Goal: Communication & Community: Answer question/provide support

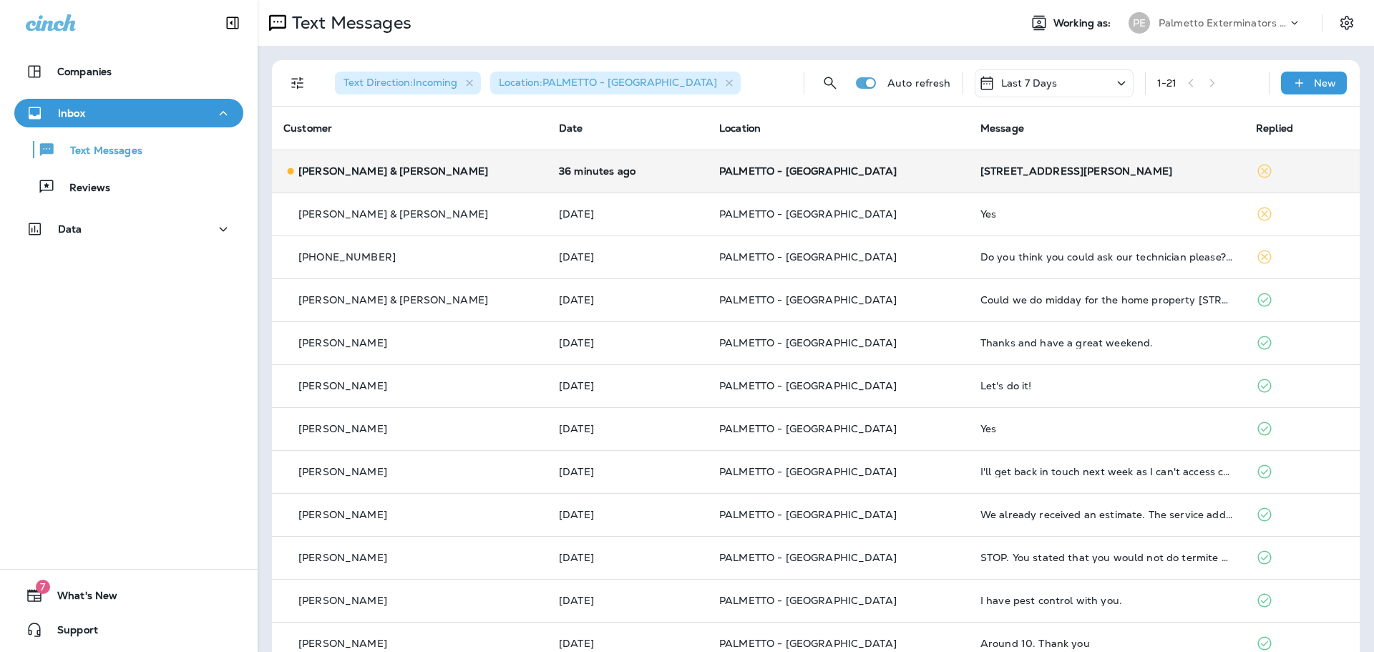
click at [469, 173] on div "[PERSON_NAME] & [PERSON_NAME]" at bounding box center [409, 171] width 253 height 15
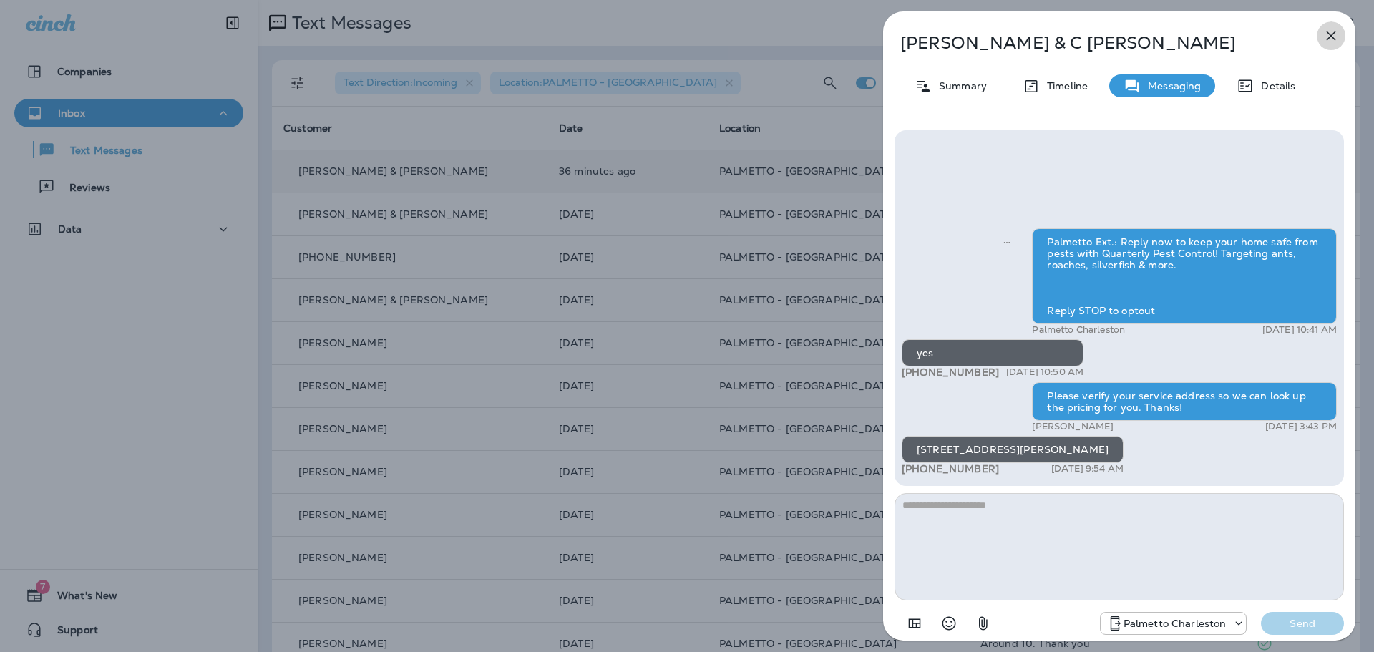
click at [1334, 36] on icon "button" at bounding box center [1330, 35] width 17 height 17
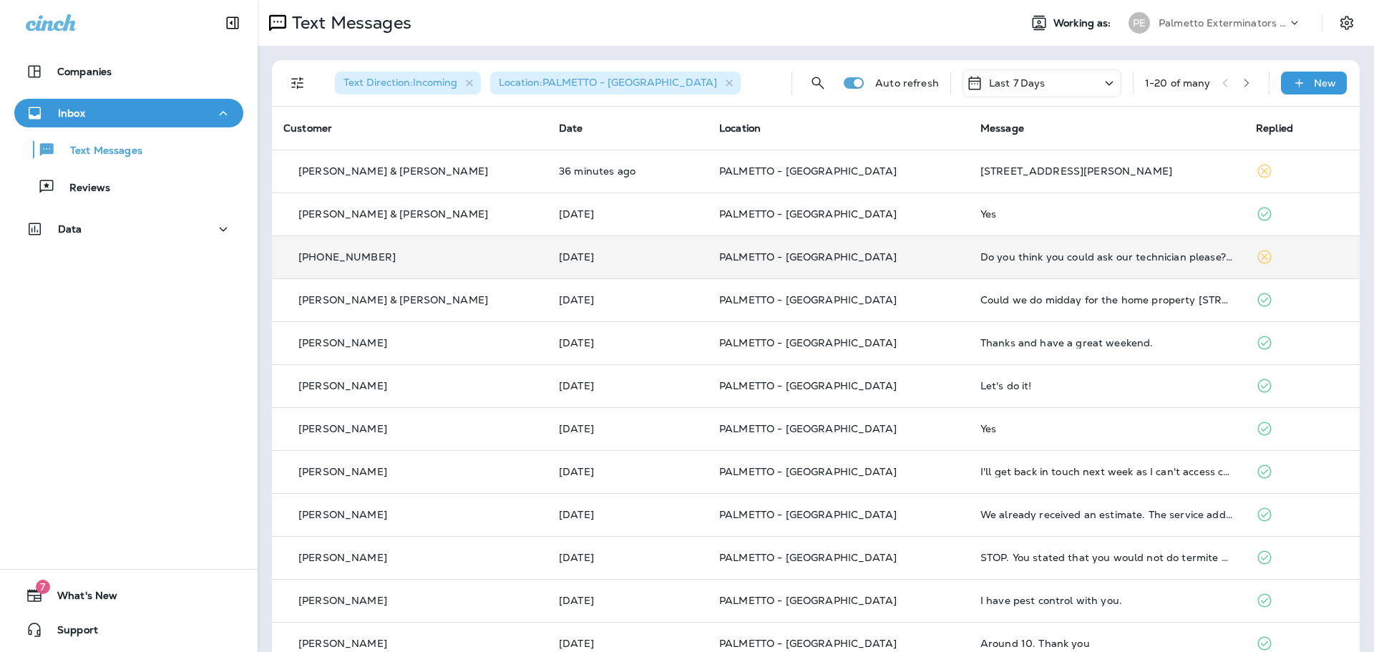
click at [902, 261] on p "PALMETTO - [GEOGRAPHIC_DATA]" at bounding box center [838, 256] width 238 height 11
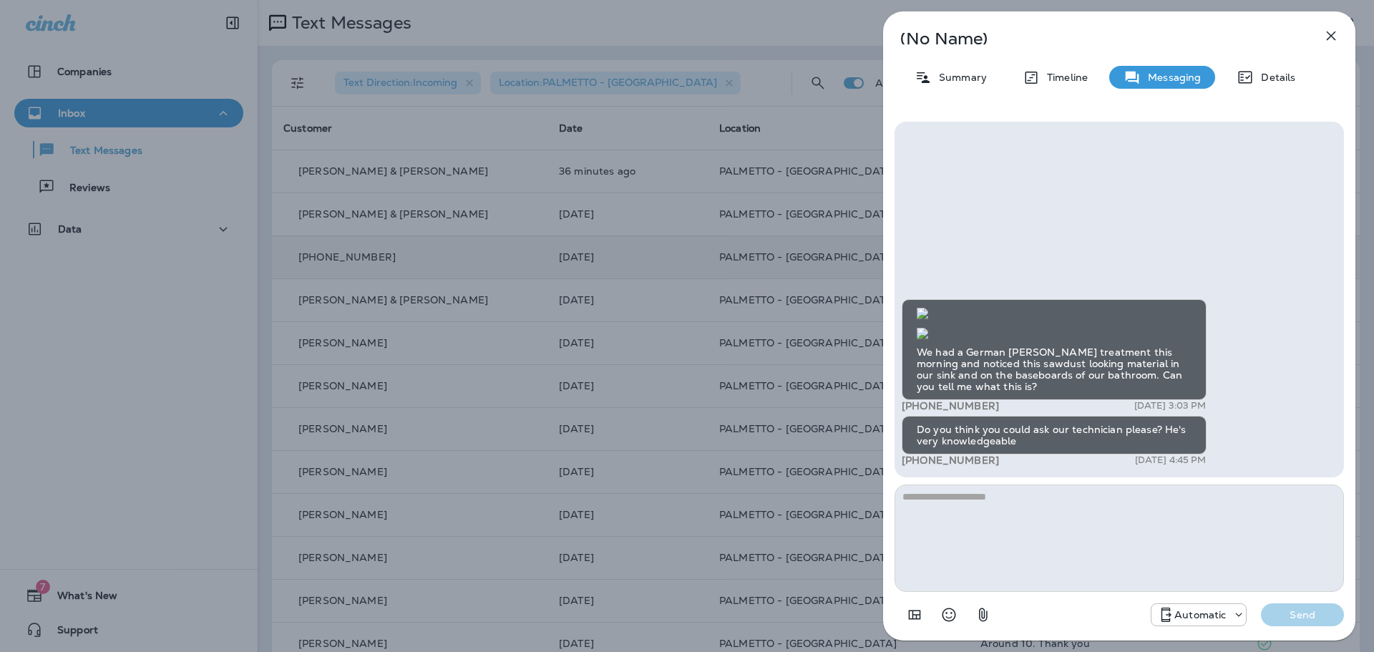
click at [1010, 511] on textarea at bounding box center [1118, 537] width 449 height 107
type textarea "********"
click at [1289, 609] on p "Send" at bounding box center [1302, 614] width 60 height 13
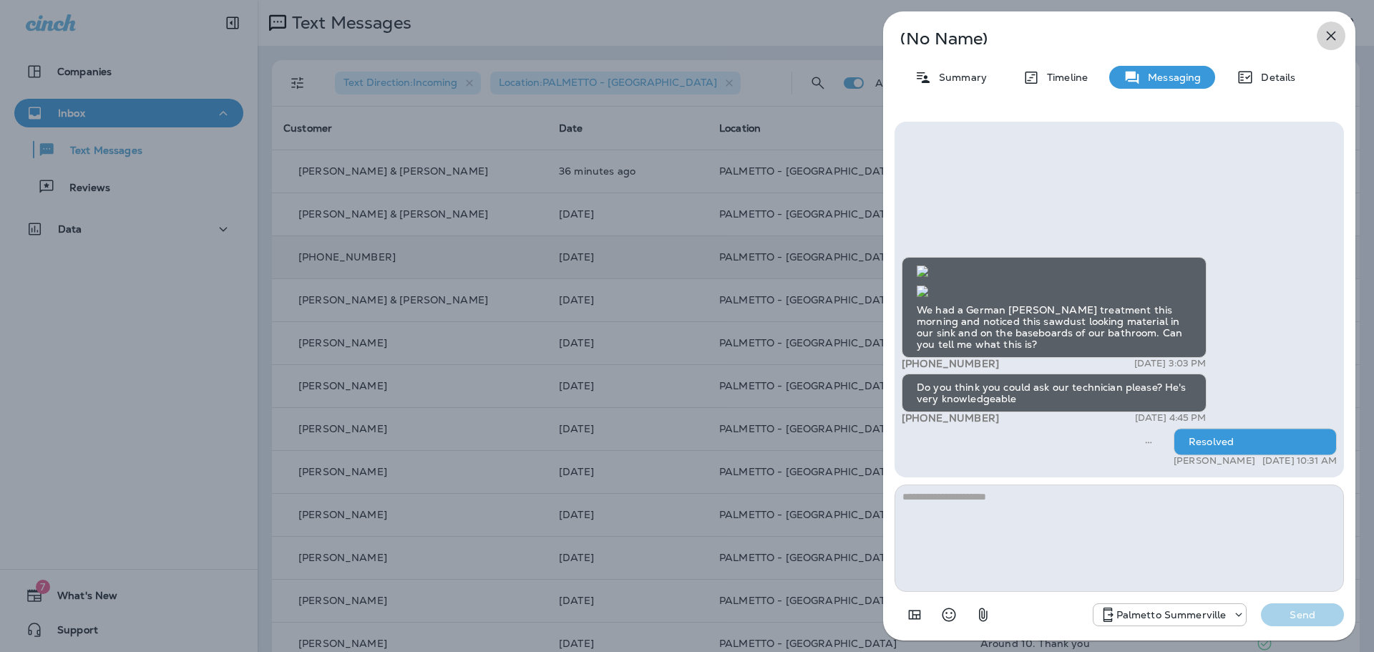
click at [1329, 36] on icon "button" at bounding box center [1330, 35] width 17 height 17
